Goal: Task Accomplishment & Management: Complete application form

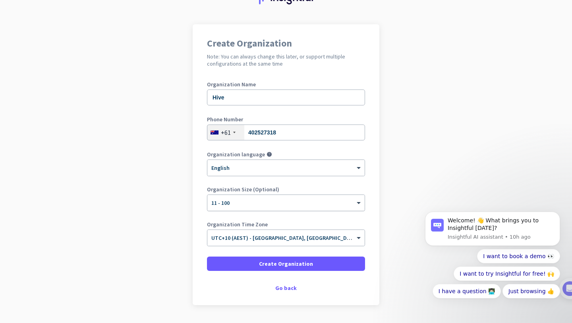
scroll to position [43, 0]
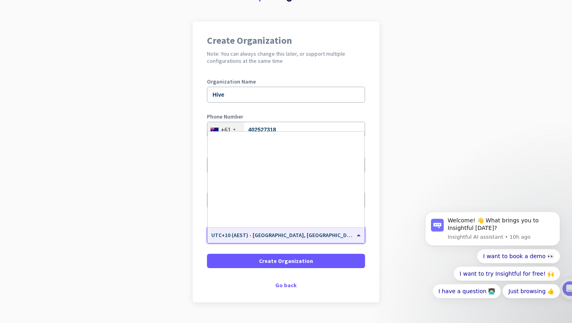
click at [268, 235] on input "text" at bounding box center [278, 232] width 134 height 6
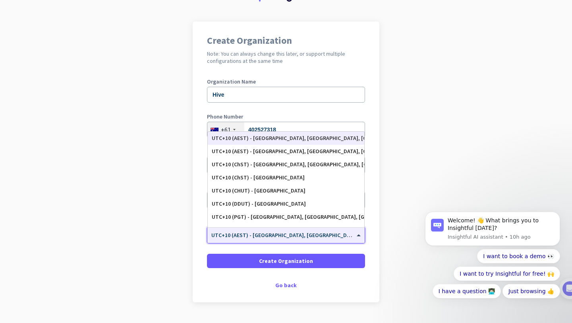
click at [268, 235] on input "text" at bounding box center [278, 232] width 134 height 6
click at [271, 138] on div "UTC+10 (AEST) - [GEOGRAPHIC_DATA], [GEOGRAPHIC_DATA], [GEOGRAPHIC_DATA], [GEOGR…" at bounding box center [286, 138] width 149 height 7
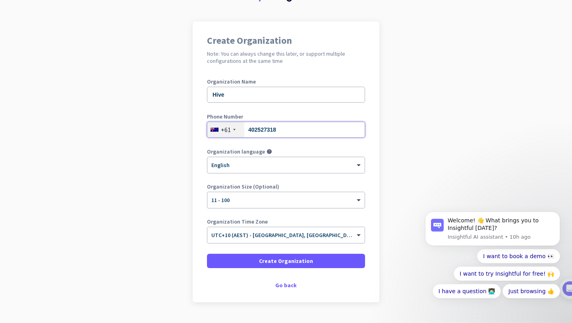
click at [277, 128] on input "402527318" at bounding box center [286, 130] width 158 height 16
click at [271, 125] on input "402527318" at bounding box center [286, 130] width 158 height 16
drag, startPoint x: 252, startPoint y: 130, endPoint x: 314, endPoint y: 131, distance: 62.0
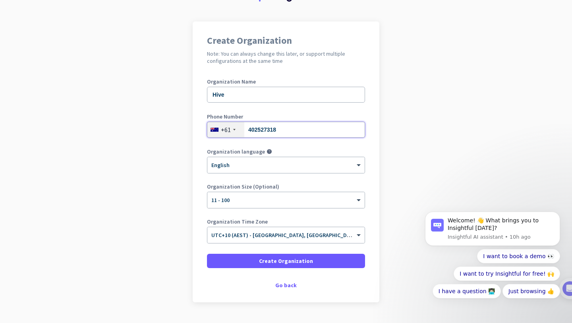
click at [314, 131] on input "402527318" at bounding box center [286, 130] width 158 height 16
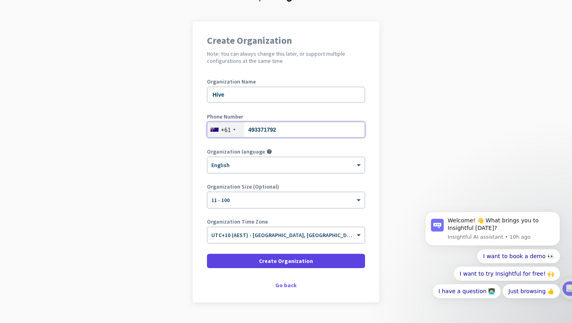
type input "493371792"
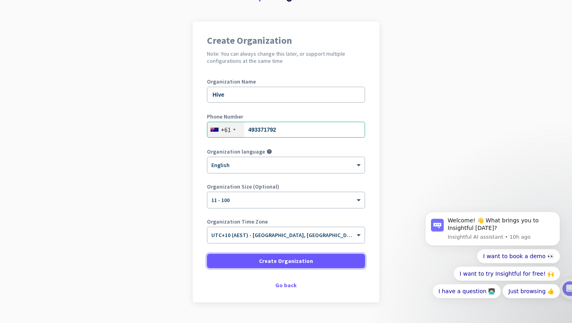
drag, startPoint x: 266, startPoint y: 263, endPoint x: 219, endPoint y: 91, distance: 178.8
click at [219, 91] on form "Organization Name Hive Phone Number [PHONE_NUMBER] Organization language help ×…" at bounding box center [286, 173] width 158 height 189
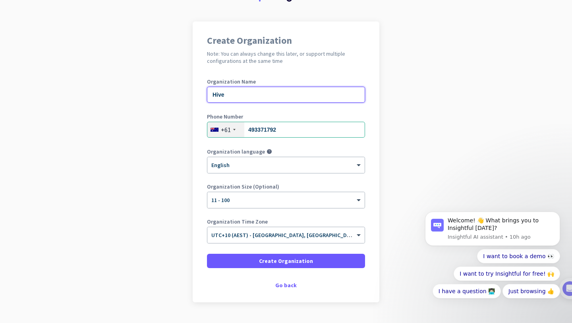
click at [230, 98] on input "Hive" at bounding box center [286, 95] width 158 height 16
click at [242, 96] on input "Hive Group Inc" at bounding box center [286, 95] width 158 height 16
click at [292, 97] on input "Hive Group BPO Phils Inc" at bounding box center [286, 95] width 158 height 16
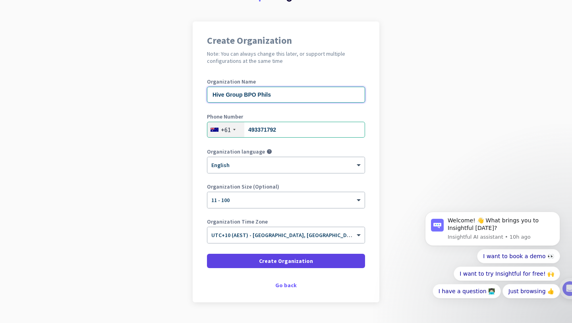
type input "Hive Group BPO Phils"
click at [287, 261] on span "Create Organization" at bounding box center [286, 261] width 54 height 8
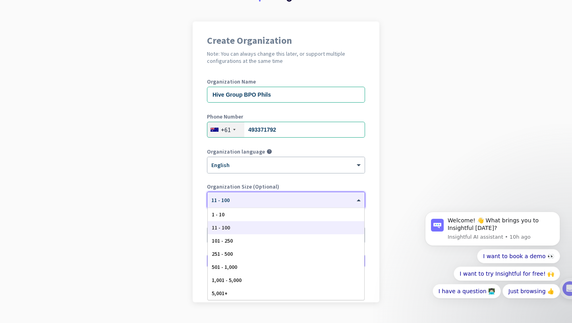
click at [290, 201] on div "× 11 - 100" at bounding box center [280, 200] width 147 height 7
click at [242, 254] on div "251 - 500" at bounding box center [286, 253] width 157 height 13
